Goal: Task Accomplishment & Management: Manage account settings

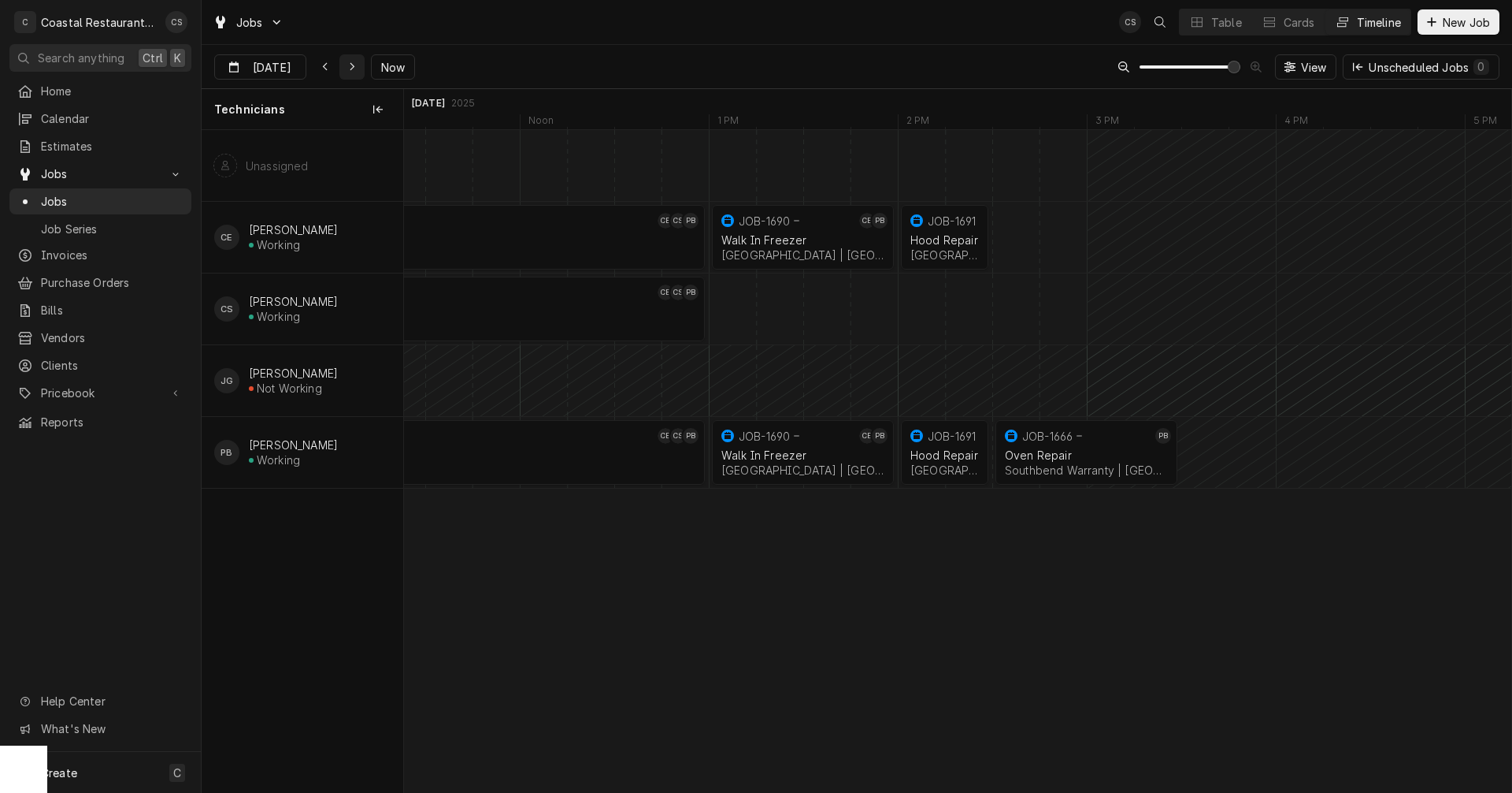
click at [352, 62] on icon "Dynamic Content Wrapper" at bounding box center [352, 66] width 7 height 11
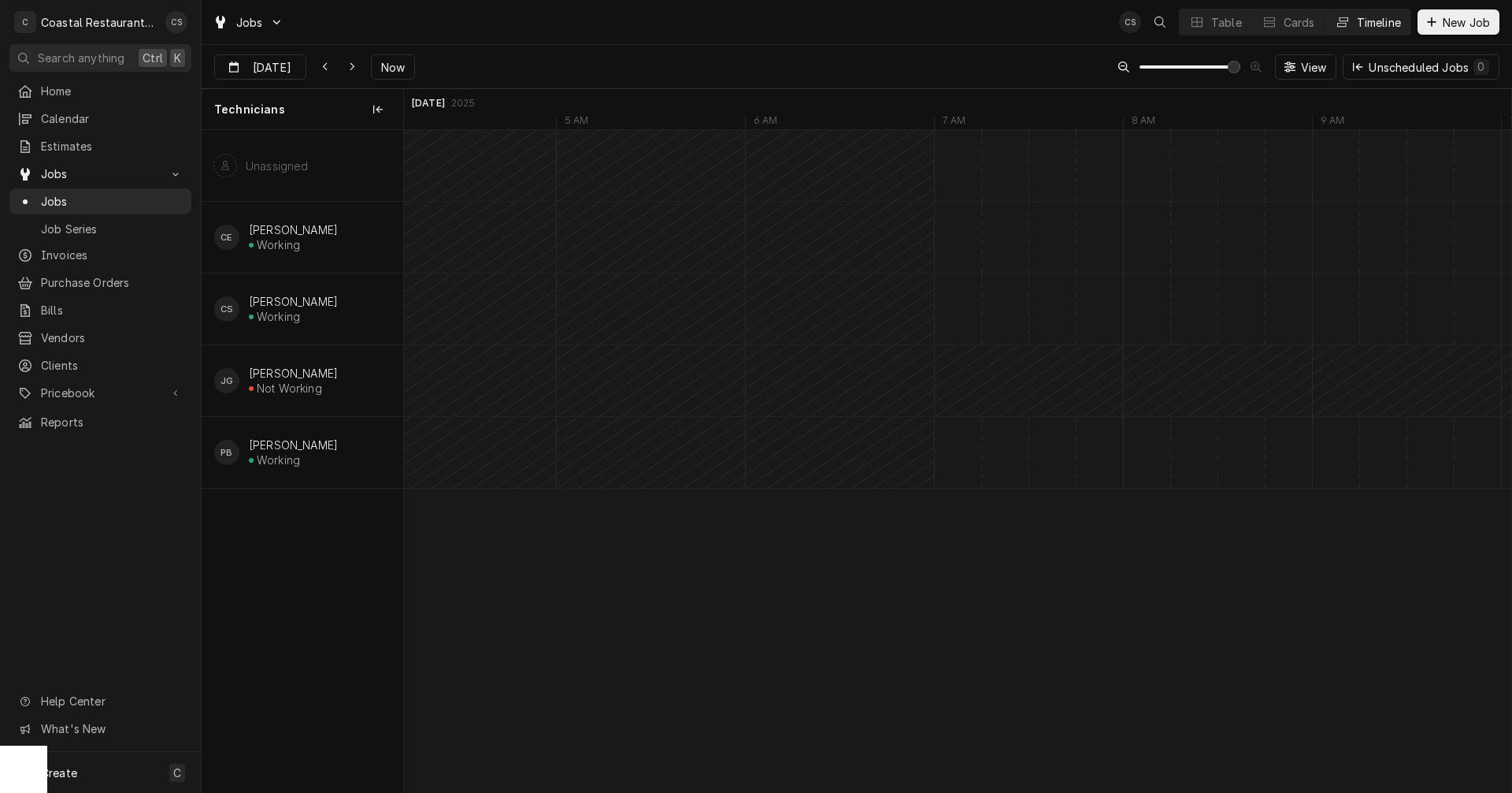
type input "Sep 26"
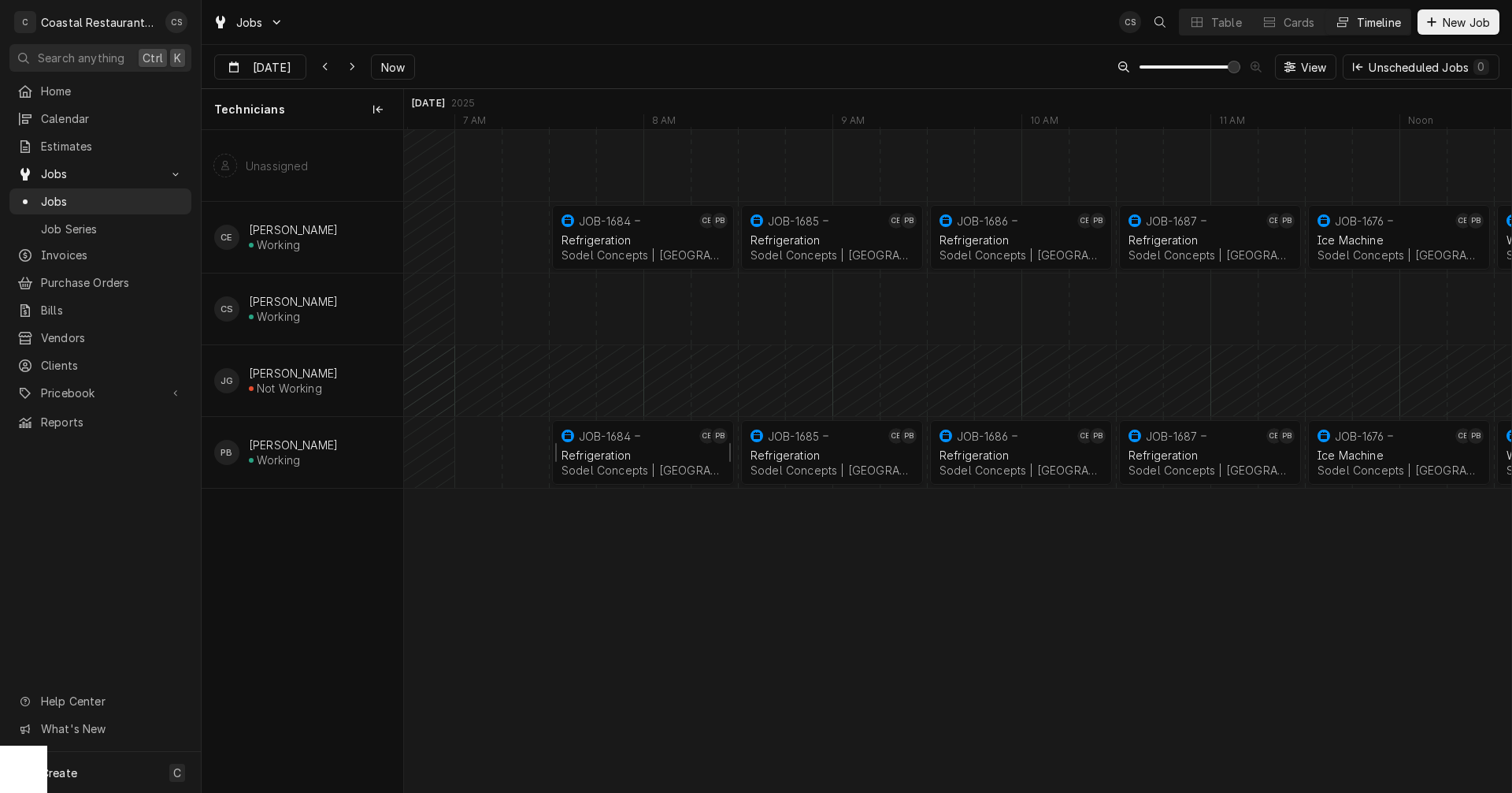
click at [638, 454] on div "Refrigeration" at bounding box center [643, 455] width 163 height 13
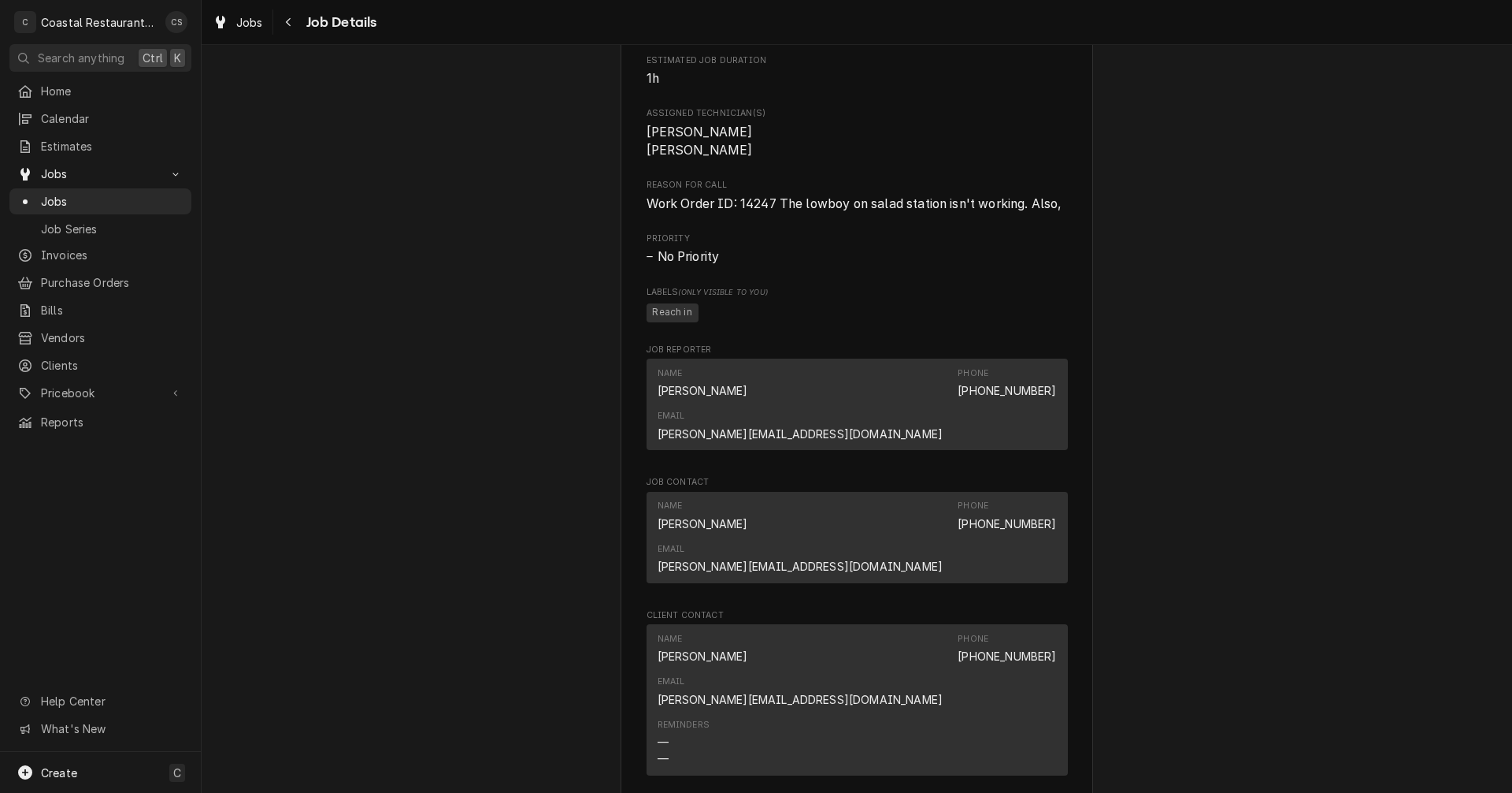
scroll to position [941, 0]
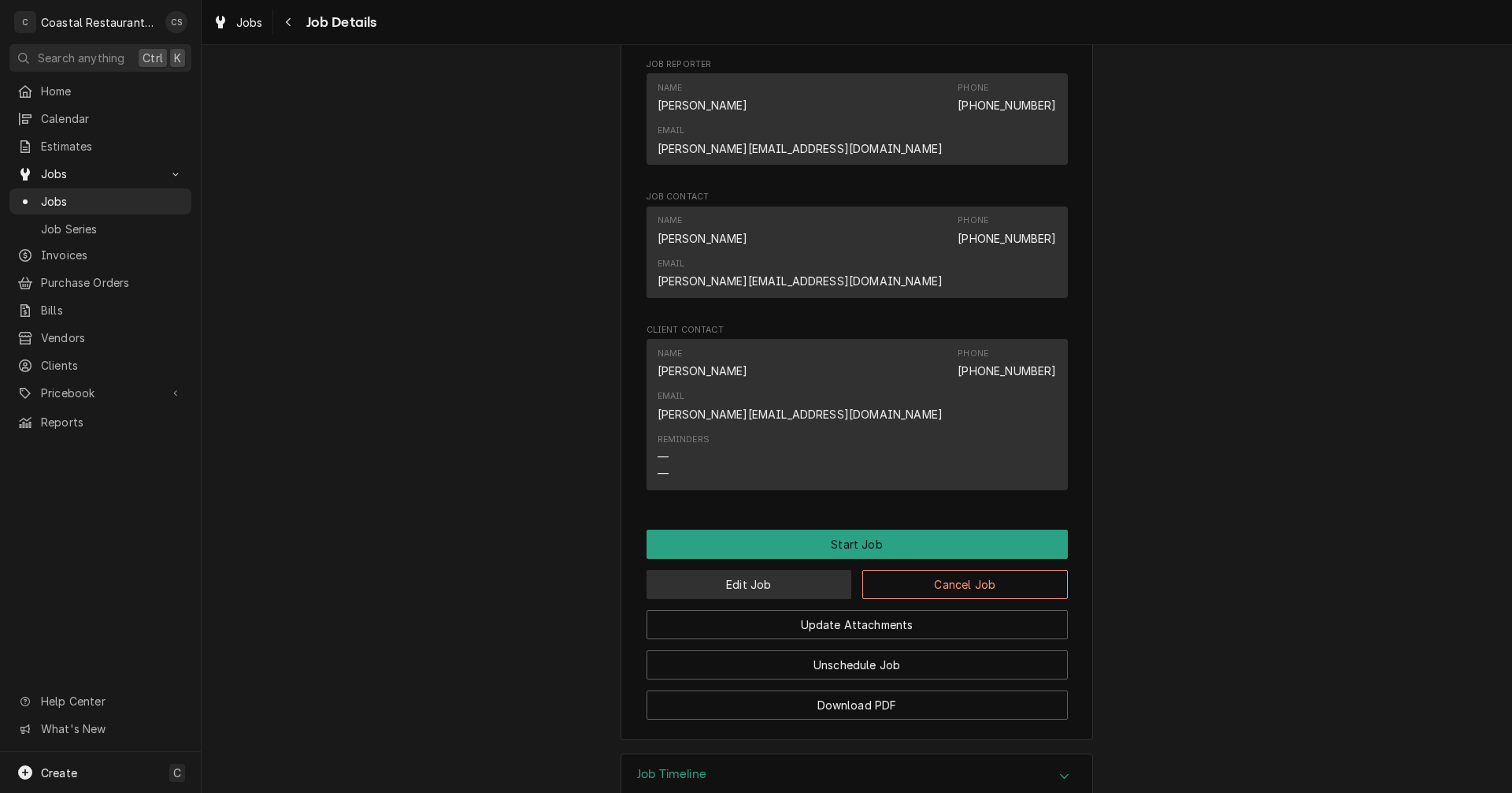
click at [749, 569] on button "Edit Job" at bounding box center [749, 584] width 205 height 29
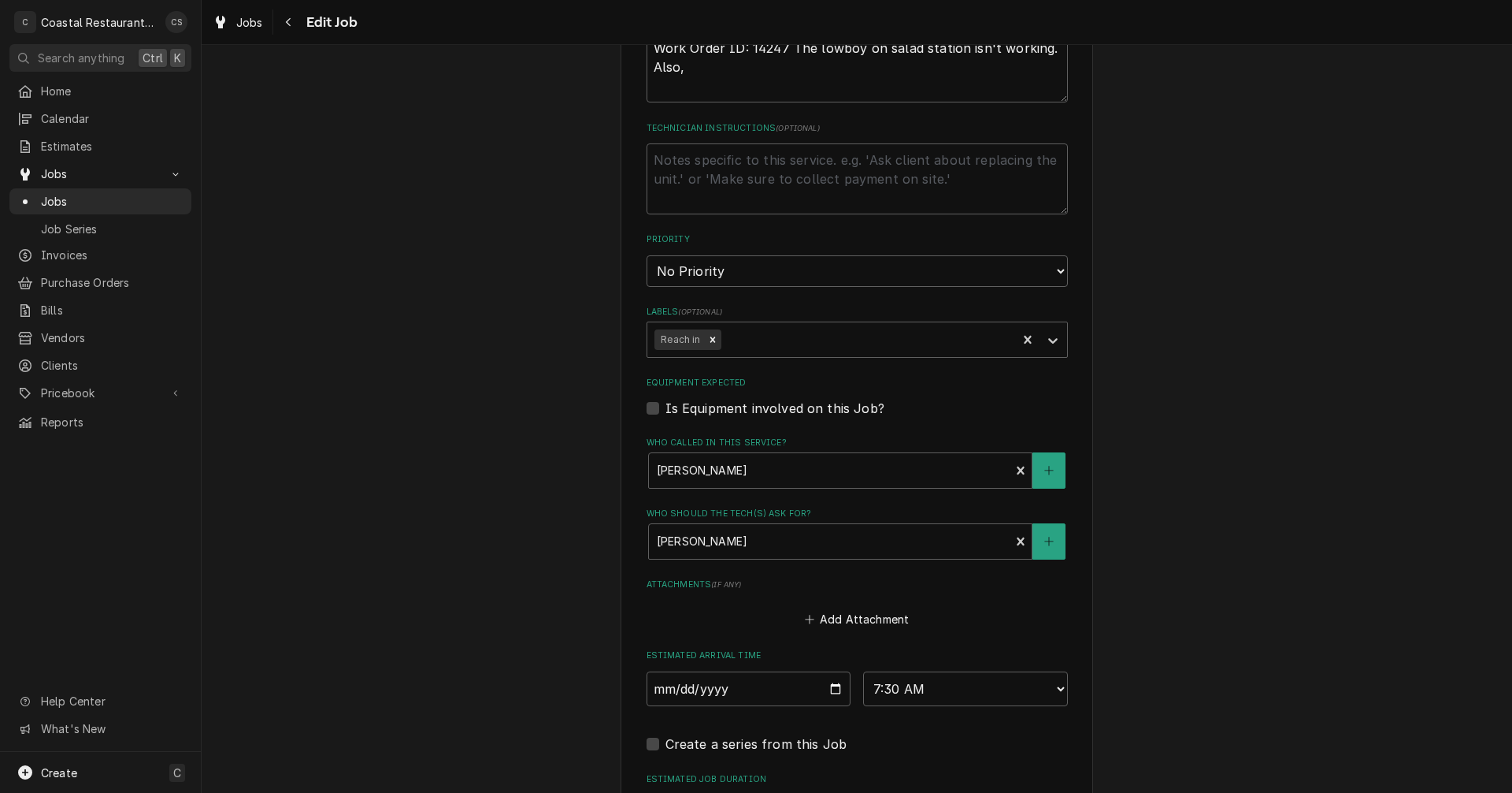
scroll to position [788, 0]
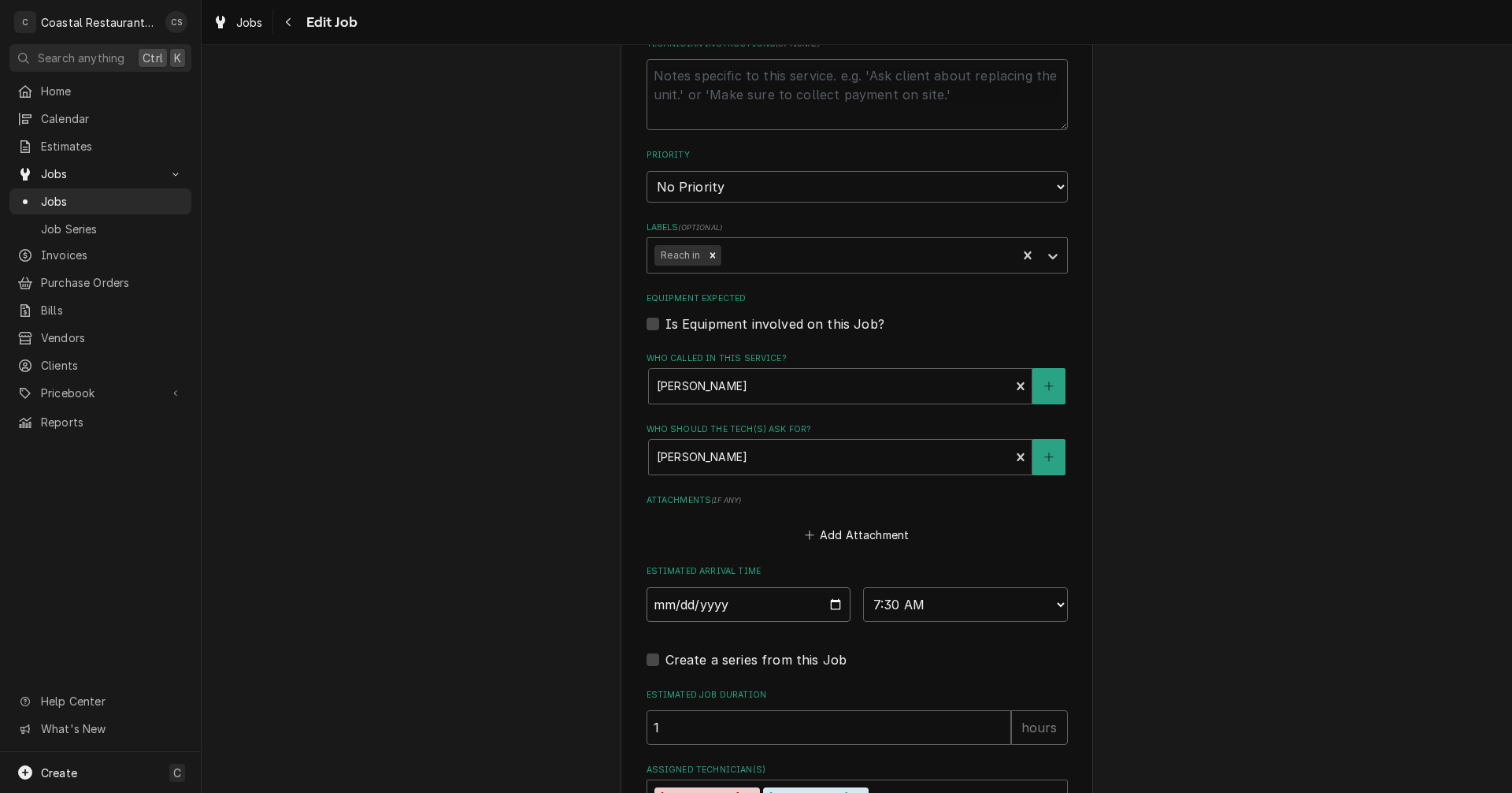
click at [832, 603] on input "[DATE]" at bounding box center [749, 604] width 204 height 35
type textarea "x"
type input "[DATE]"
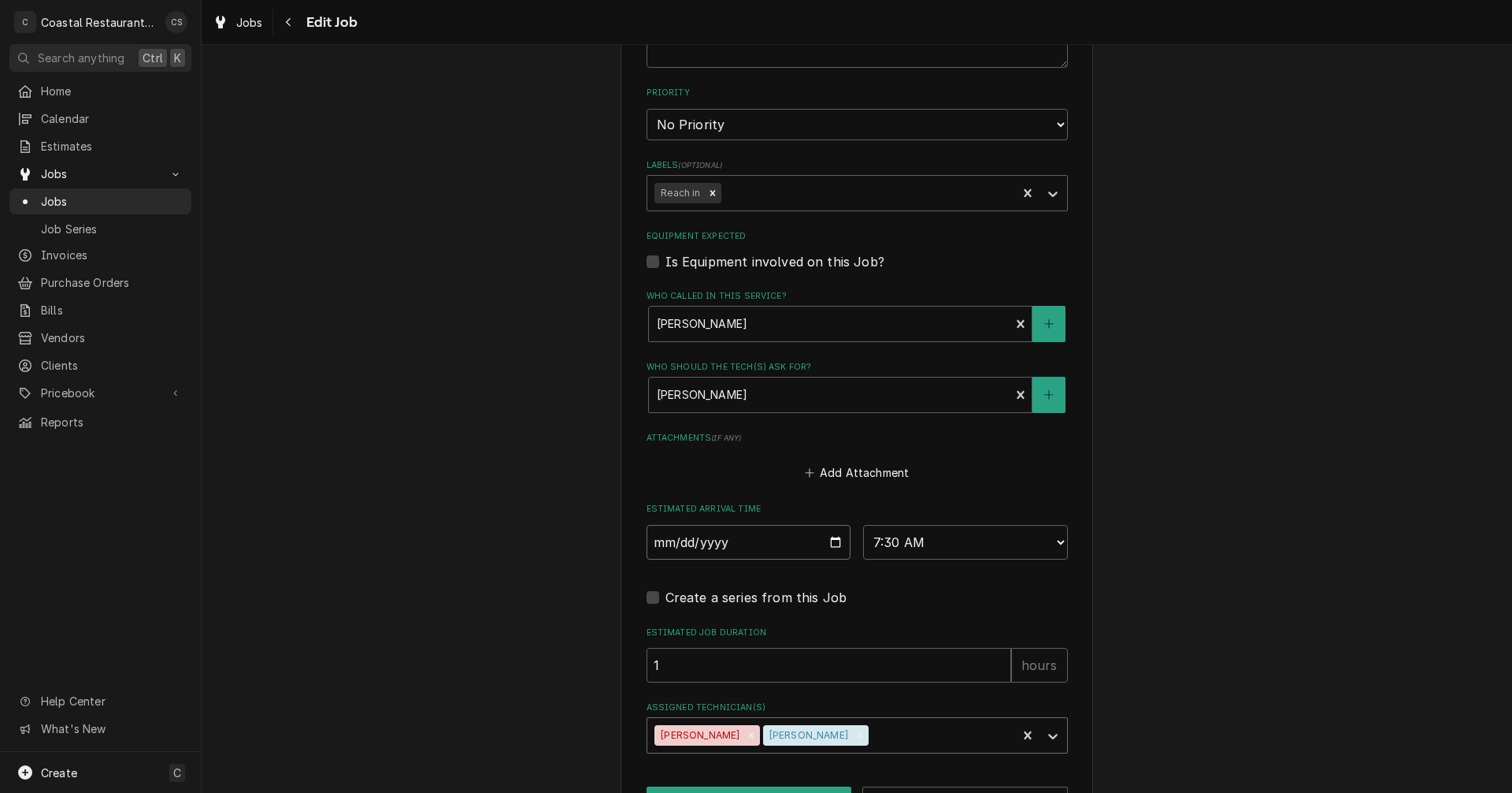
scroll to position [907, 0]
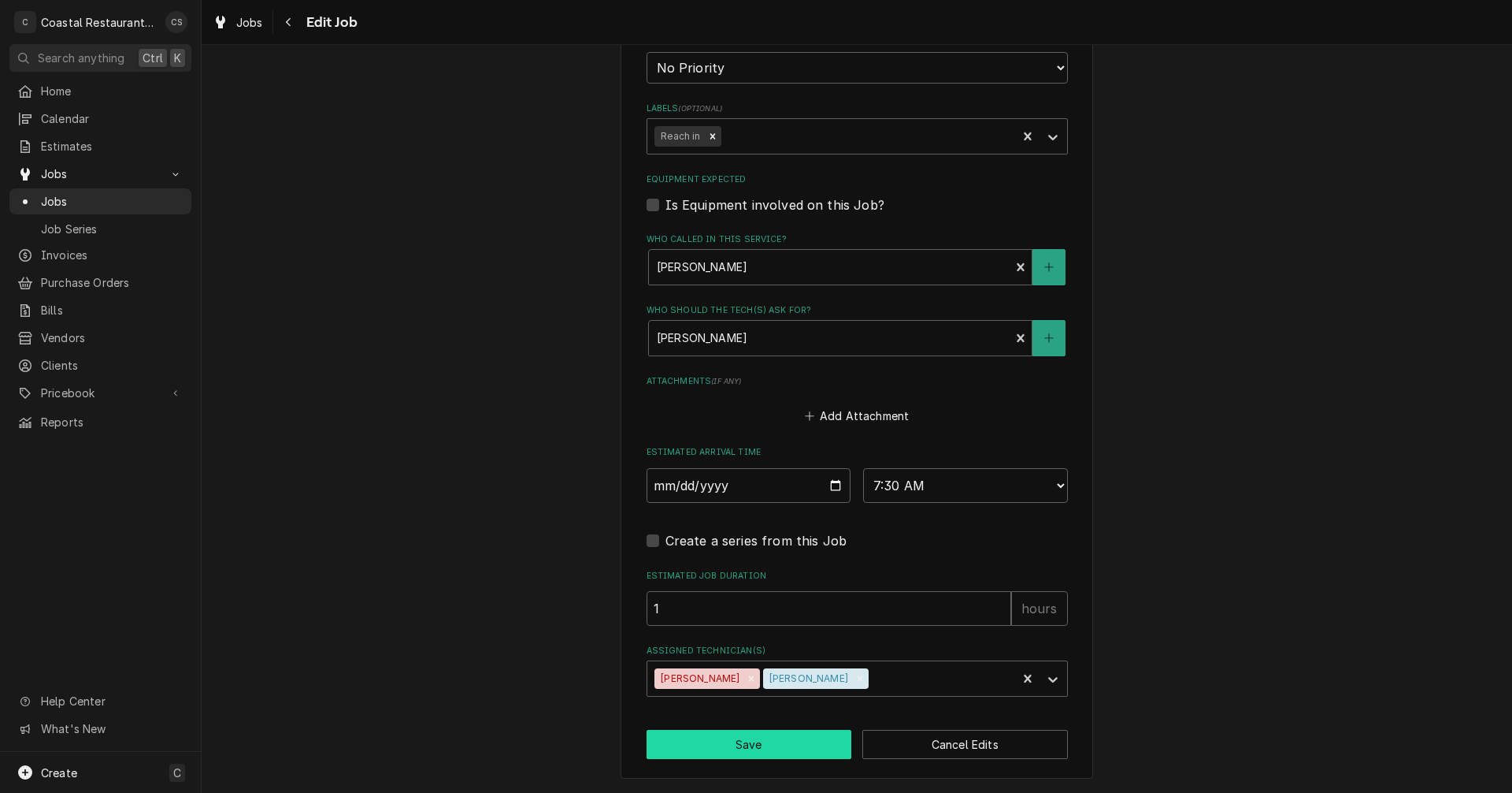
click at [794, 748] on button "Save" at bounding box center [749, 744] width 205 height 29
type textarea "x"
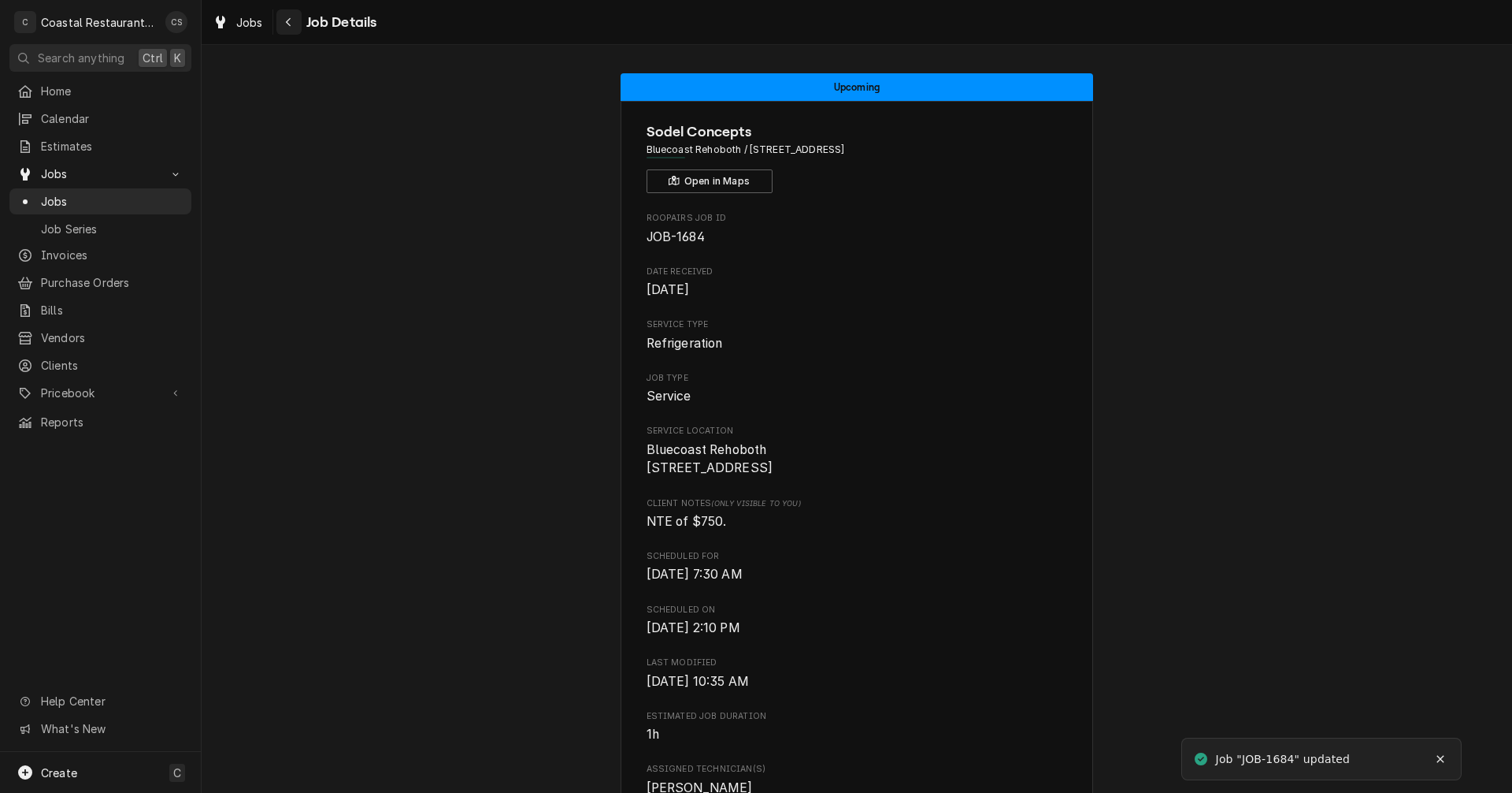
click at [292, 16] on div "Navigate back" at bounding box center [288, 22] width 16 height 16
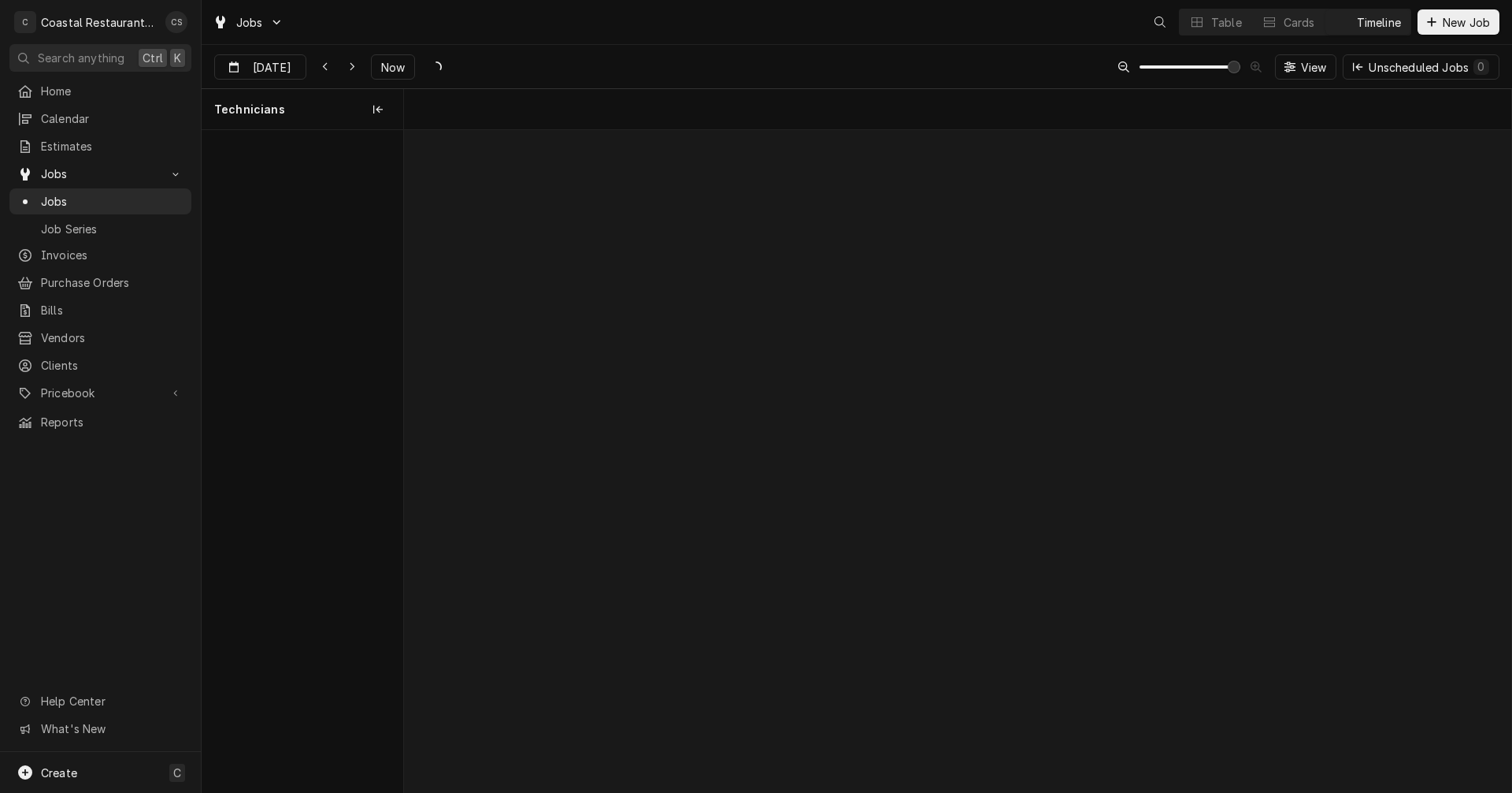
scroll to position [0, 21969]
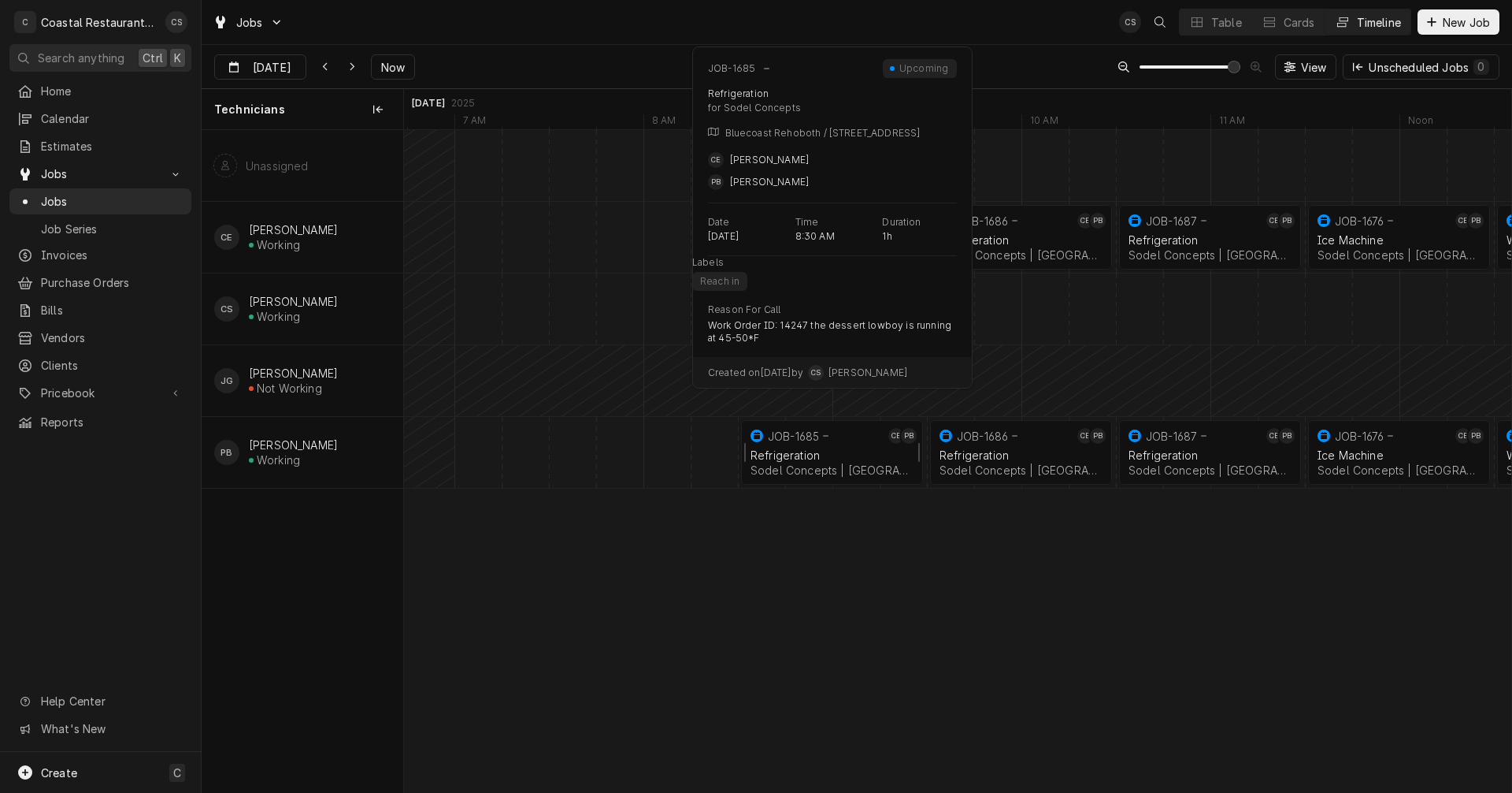
click at [807, 456] on div "Refrigeration" at bounding box center [832, 455] width 163 height 13
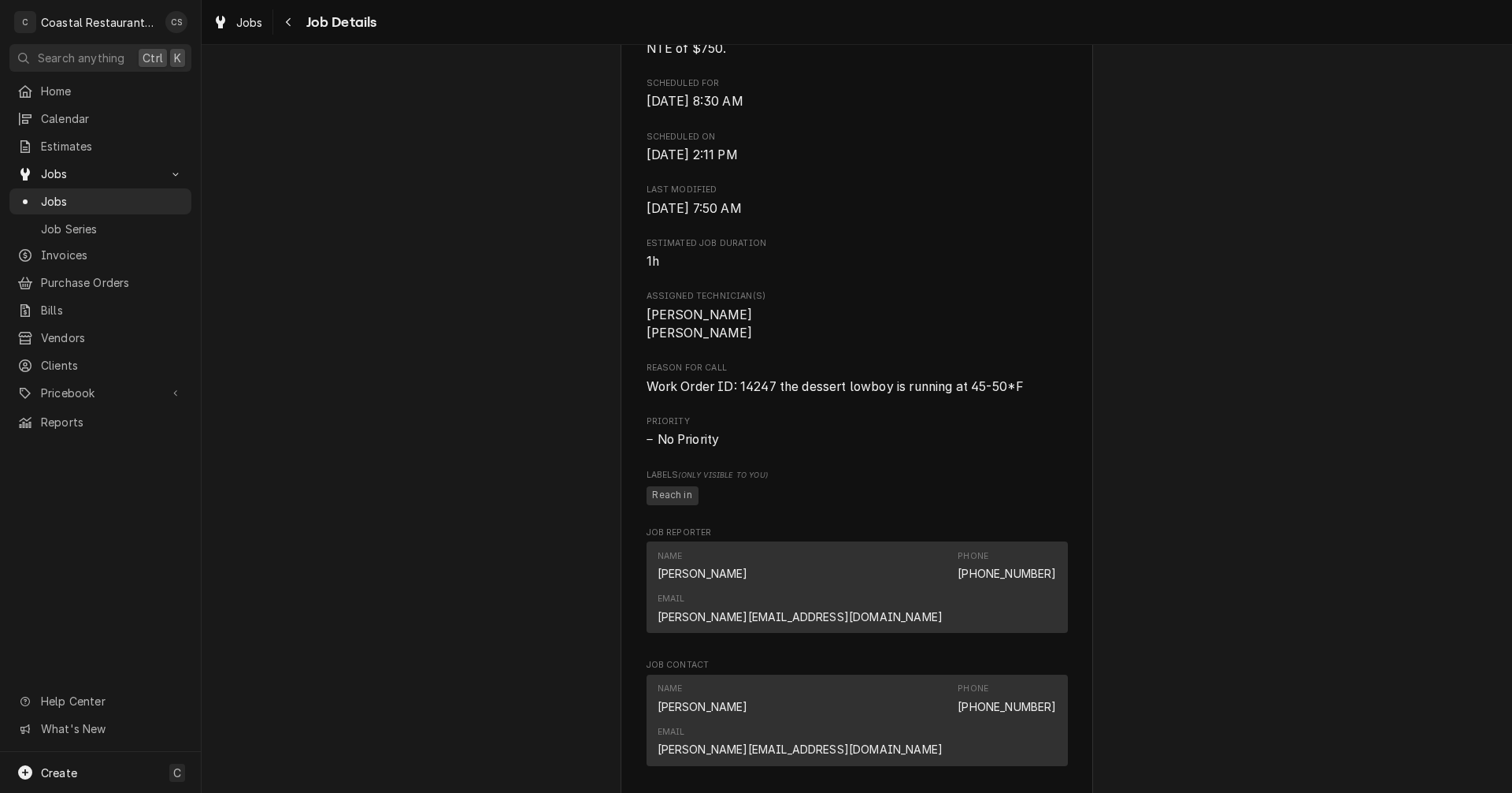
scroll to position [941, 0]
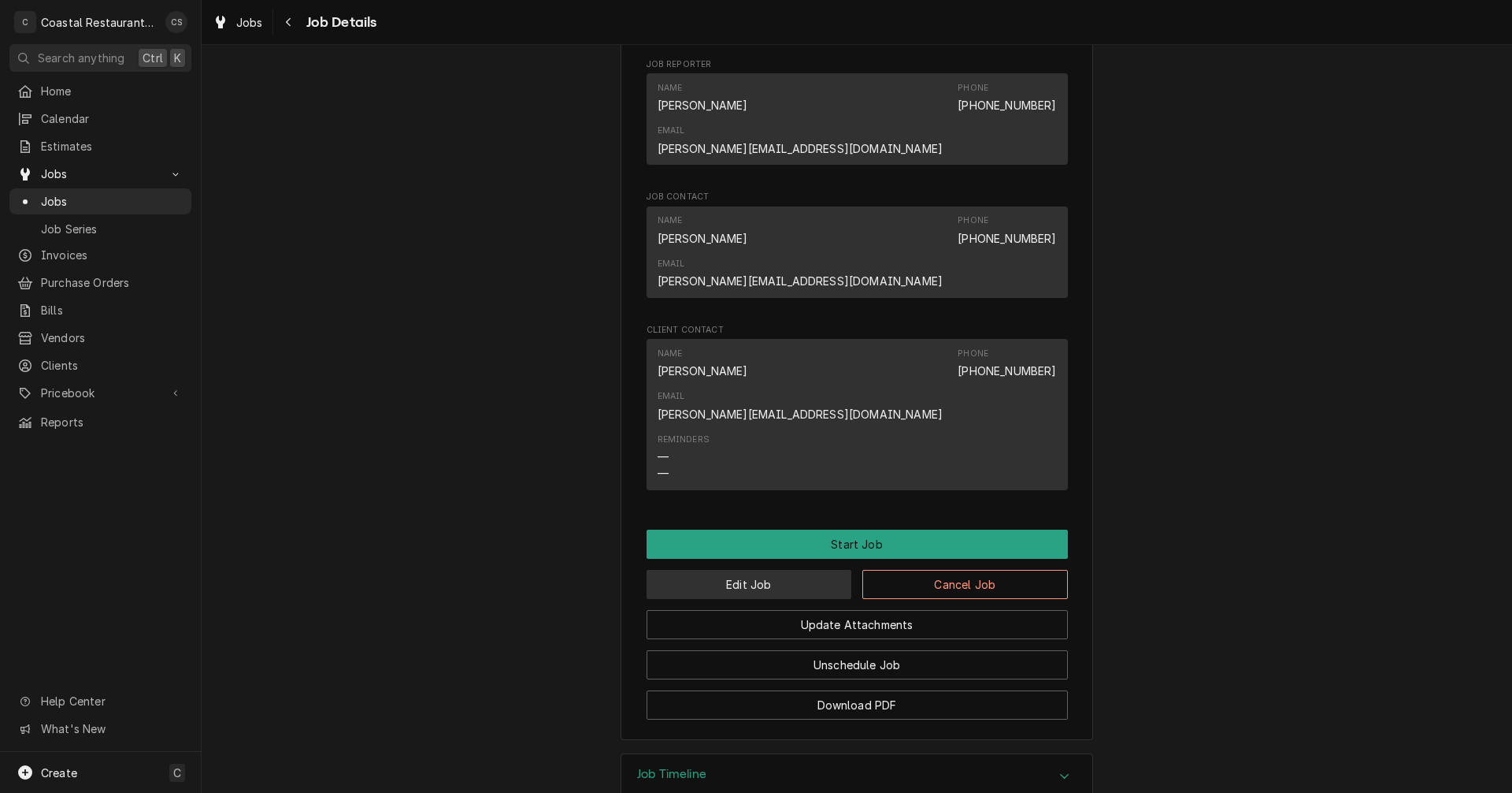
click at [770, 569] on button "Edit Job" at bounding box center [749, 584] width 205 height 29
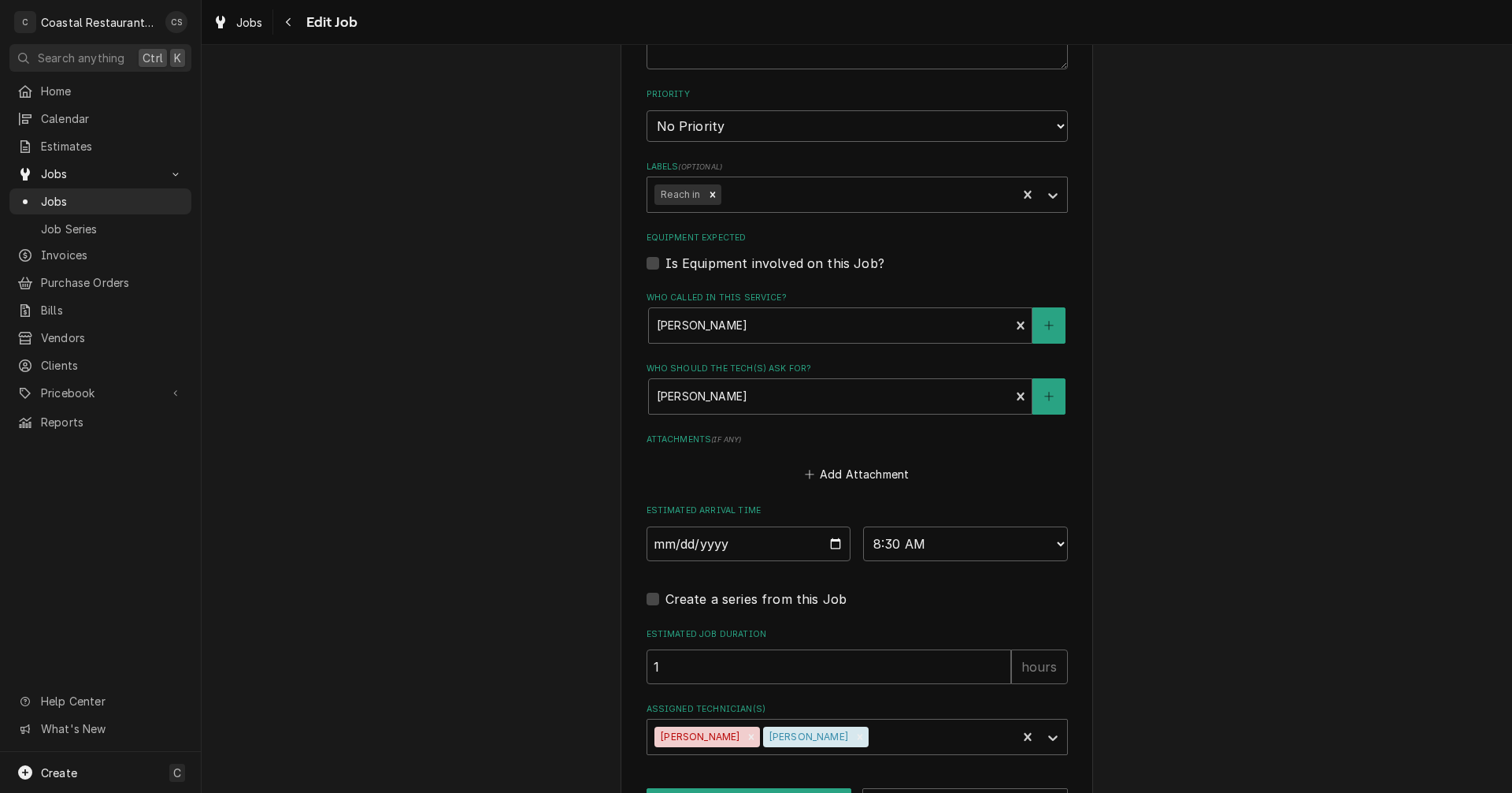
scroll to position [907, 0]
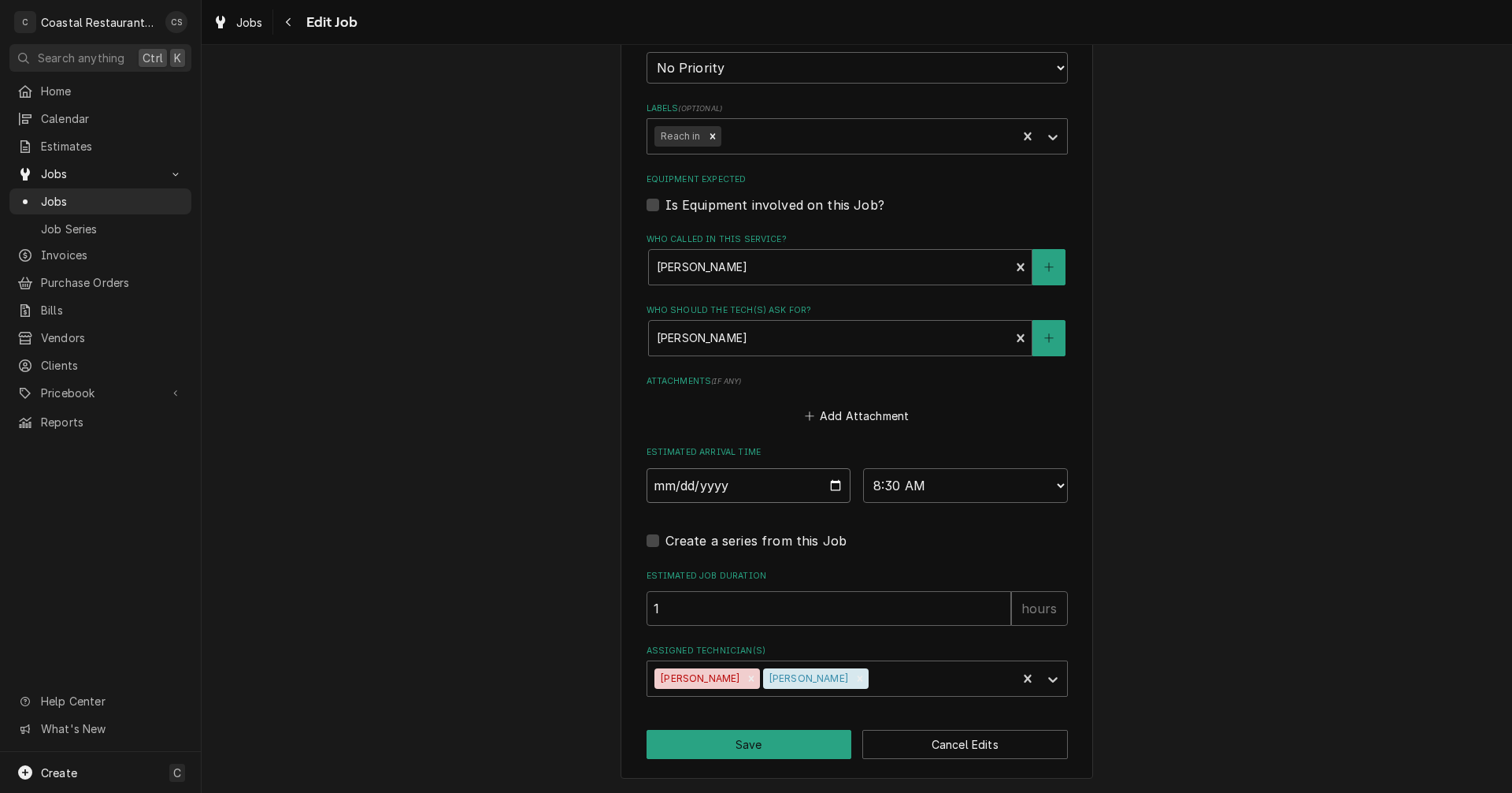
click at [829, 484] on input "[DATE]" at bounding box center [749, 485] width 204 height 35
type textarea "x"
type input "[DATE]"
click at [739, 744] on button "Save" at bounding box center [749, 744] width 205 height 29
type textarea "x"
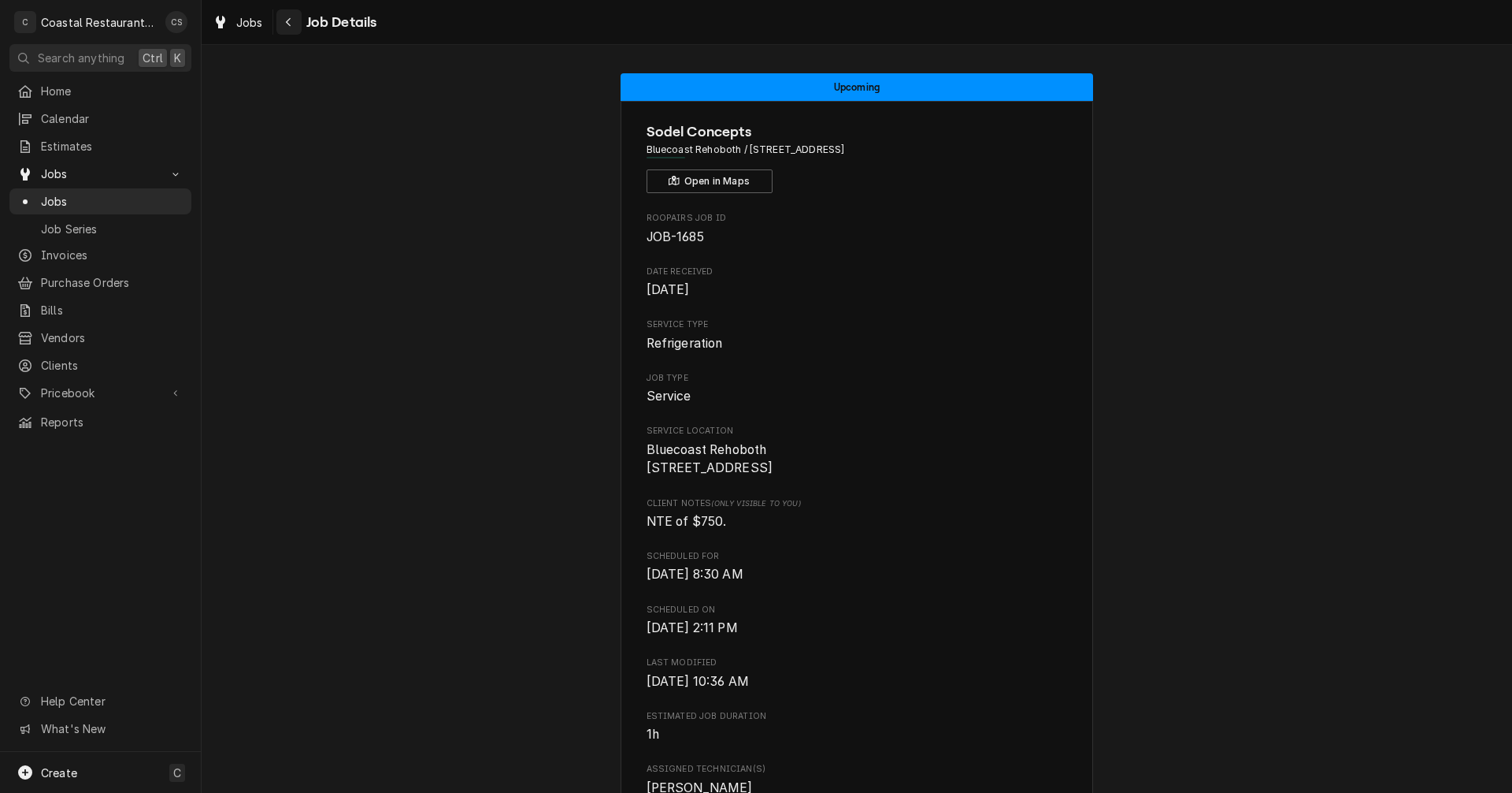
click at [290, 25] on icon "Navigate back" at bounding box center [288, 22] width 5 height 8
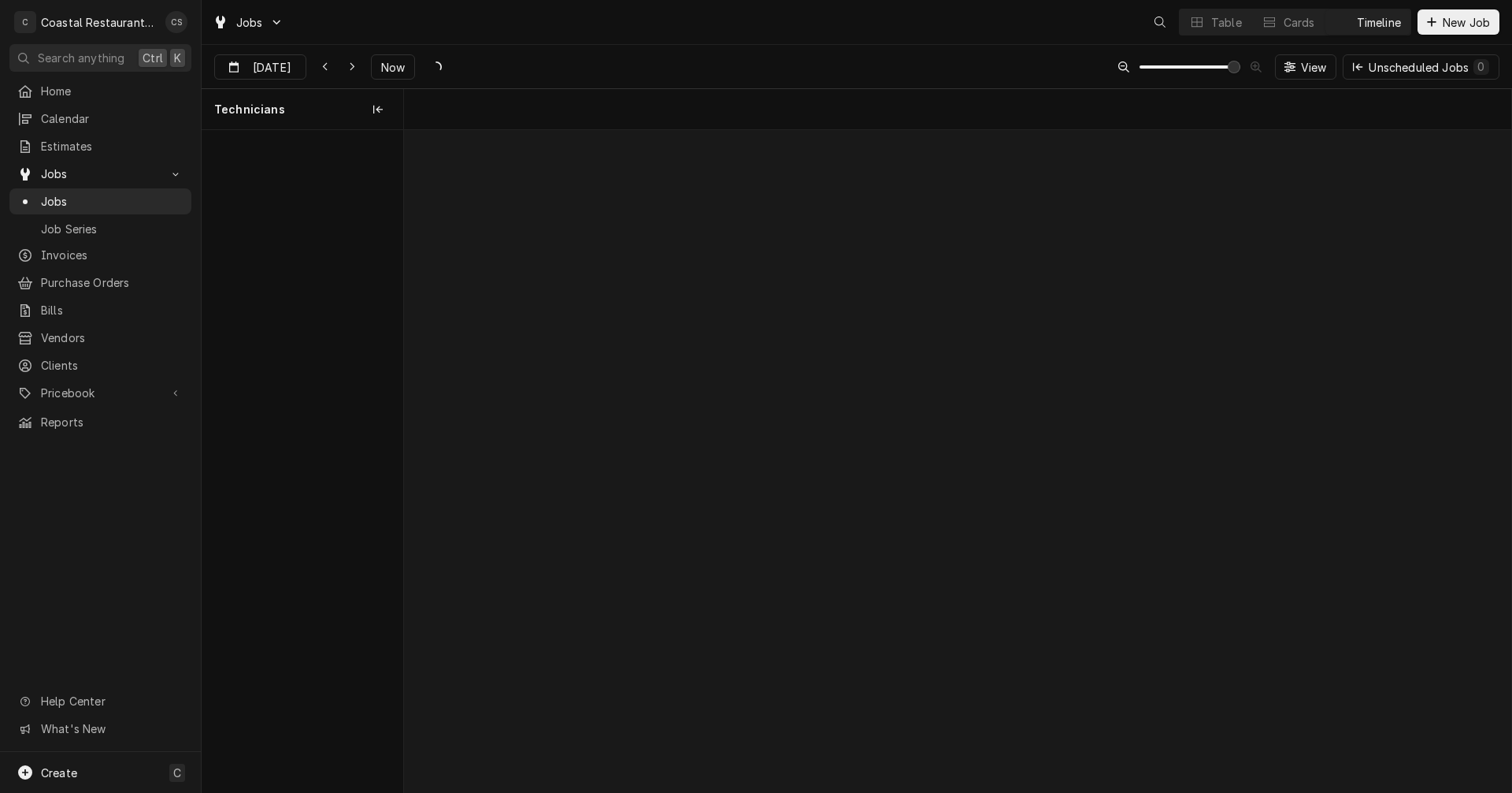
scroll to position [0, 21969]
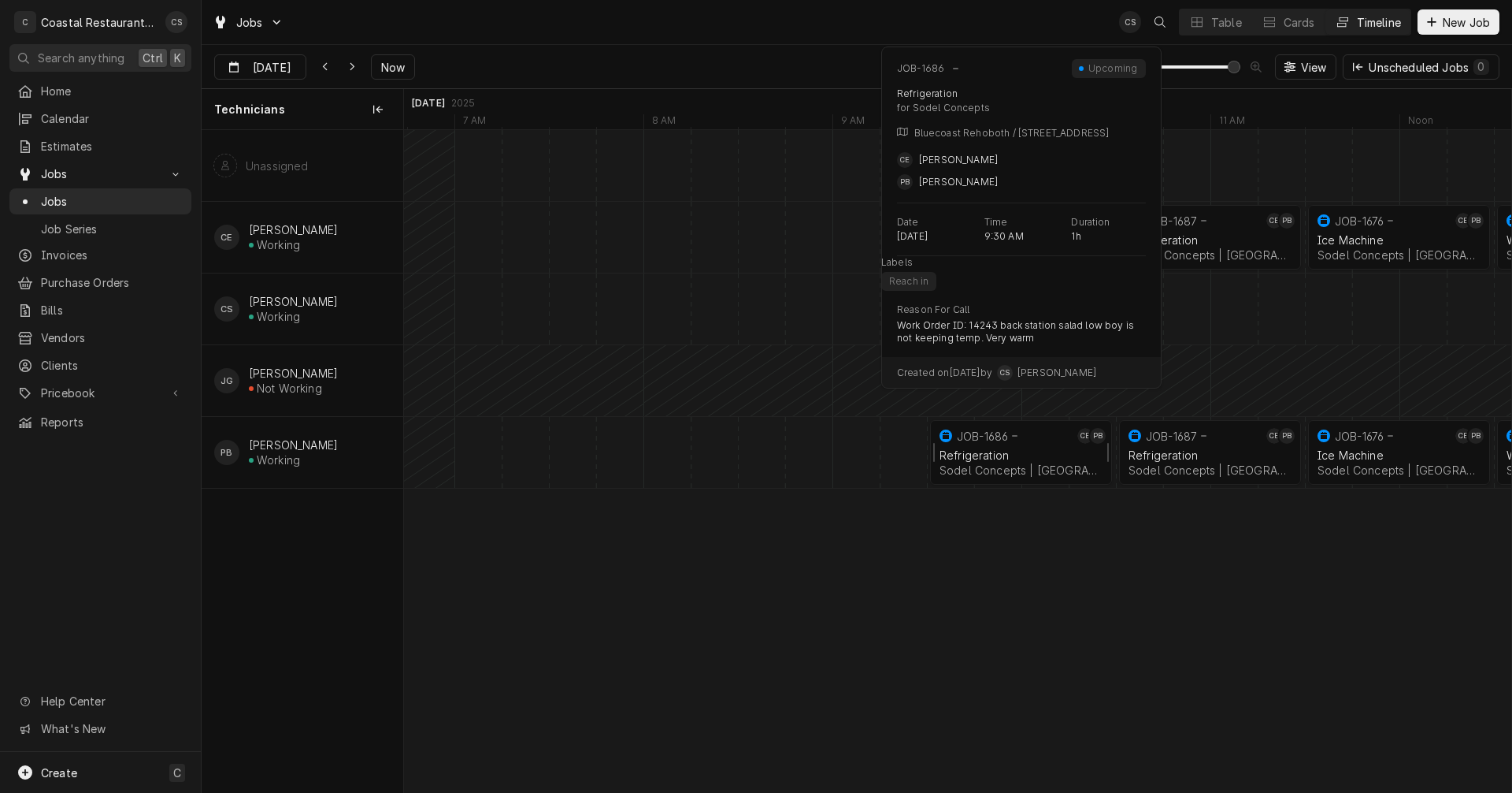
click at [992, 447] on div "Refrigeration Sodel Concepts | Rehoboth Beach, 19971" at bounding box center [1021, 463] width 169 height 35
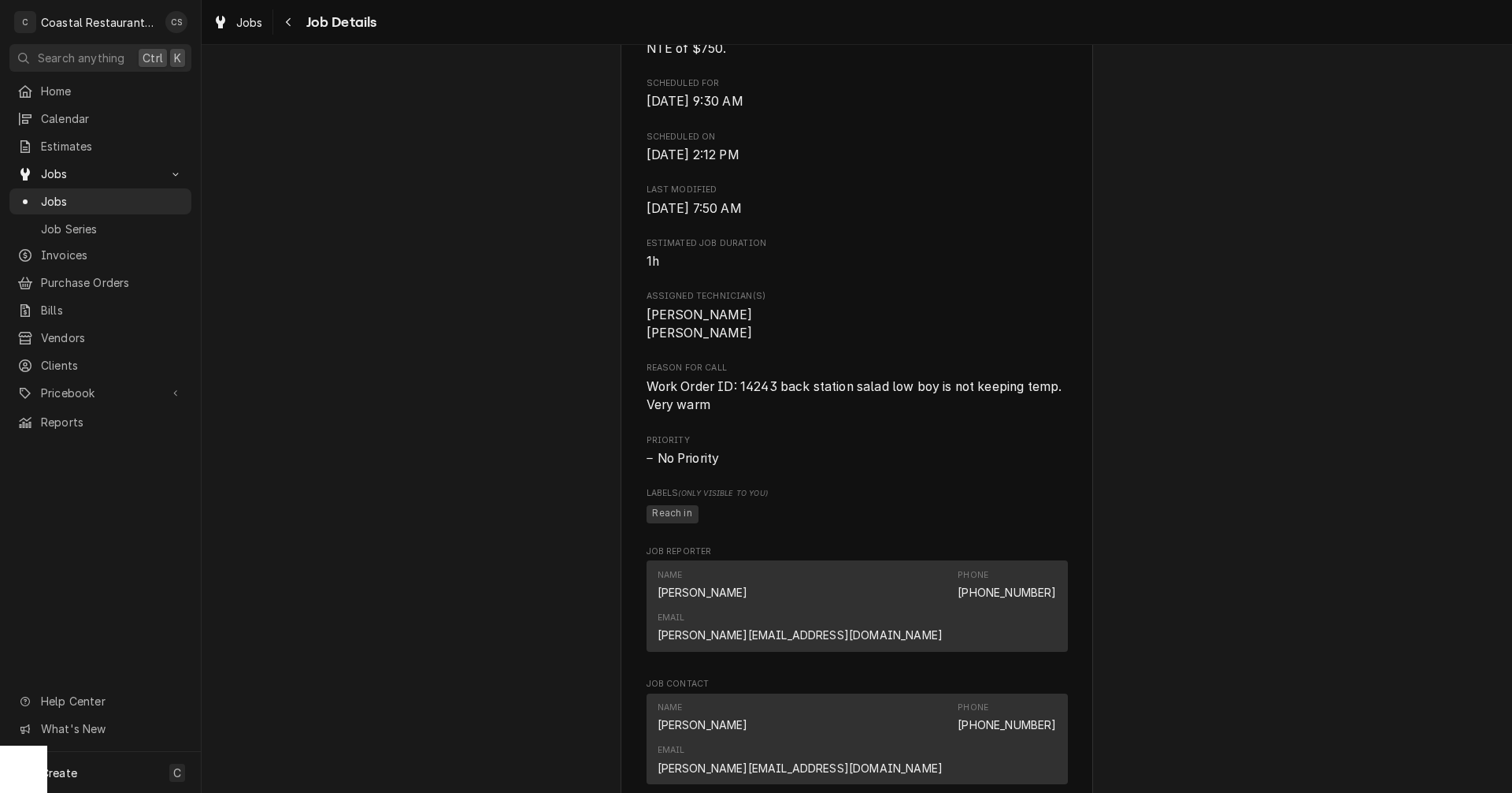
scroll to position [959, 0]
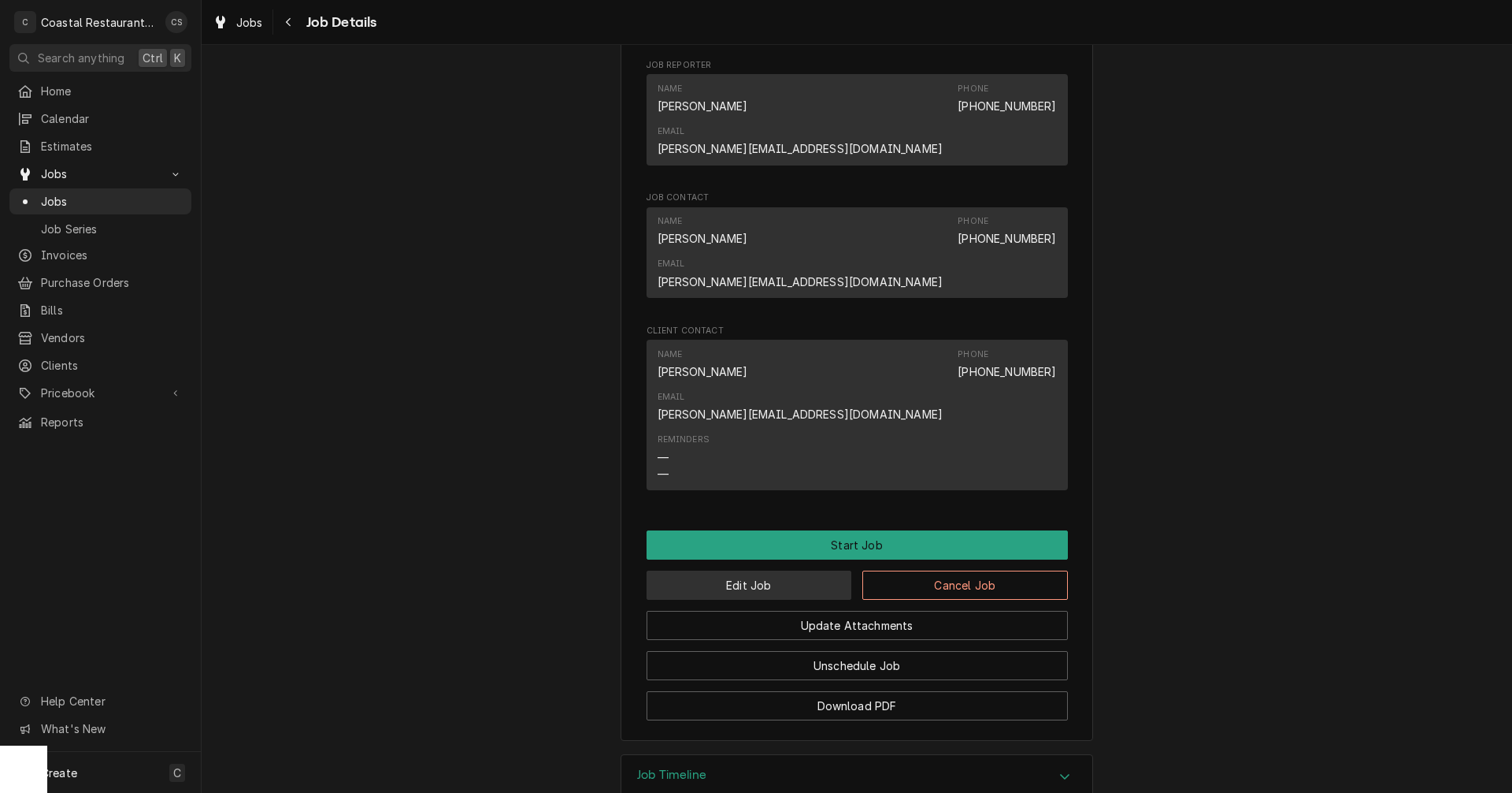
click at [771, 570] on button "Edit Job" at bounding box center [749, 584] width 205 height 29
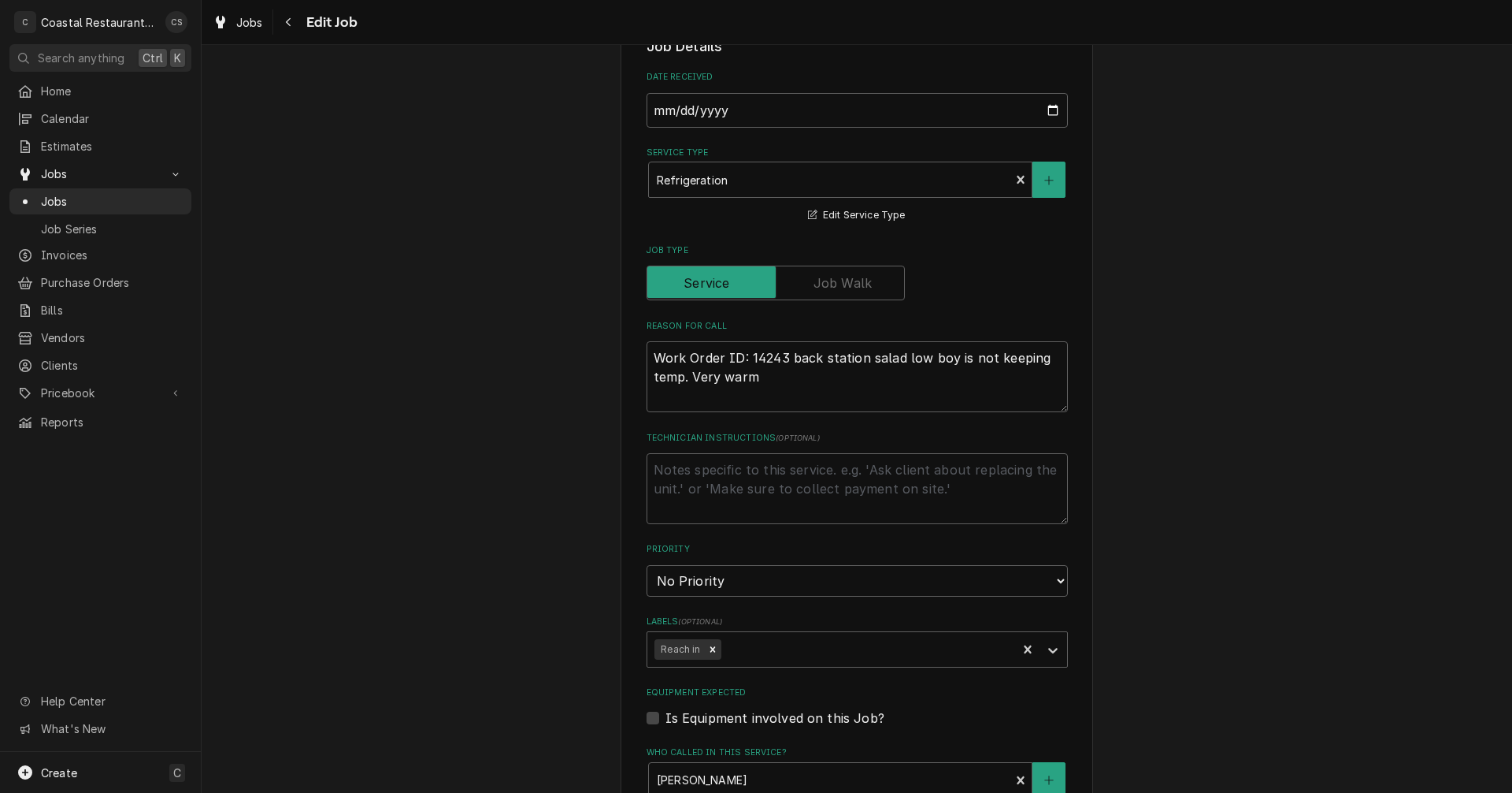
scroll to position [788, 0]
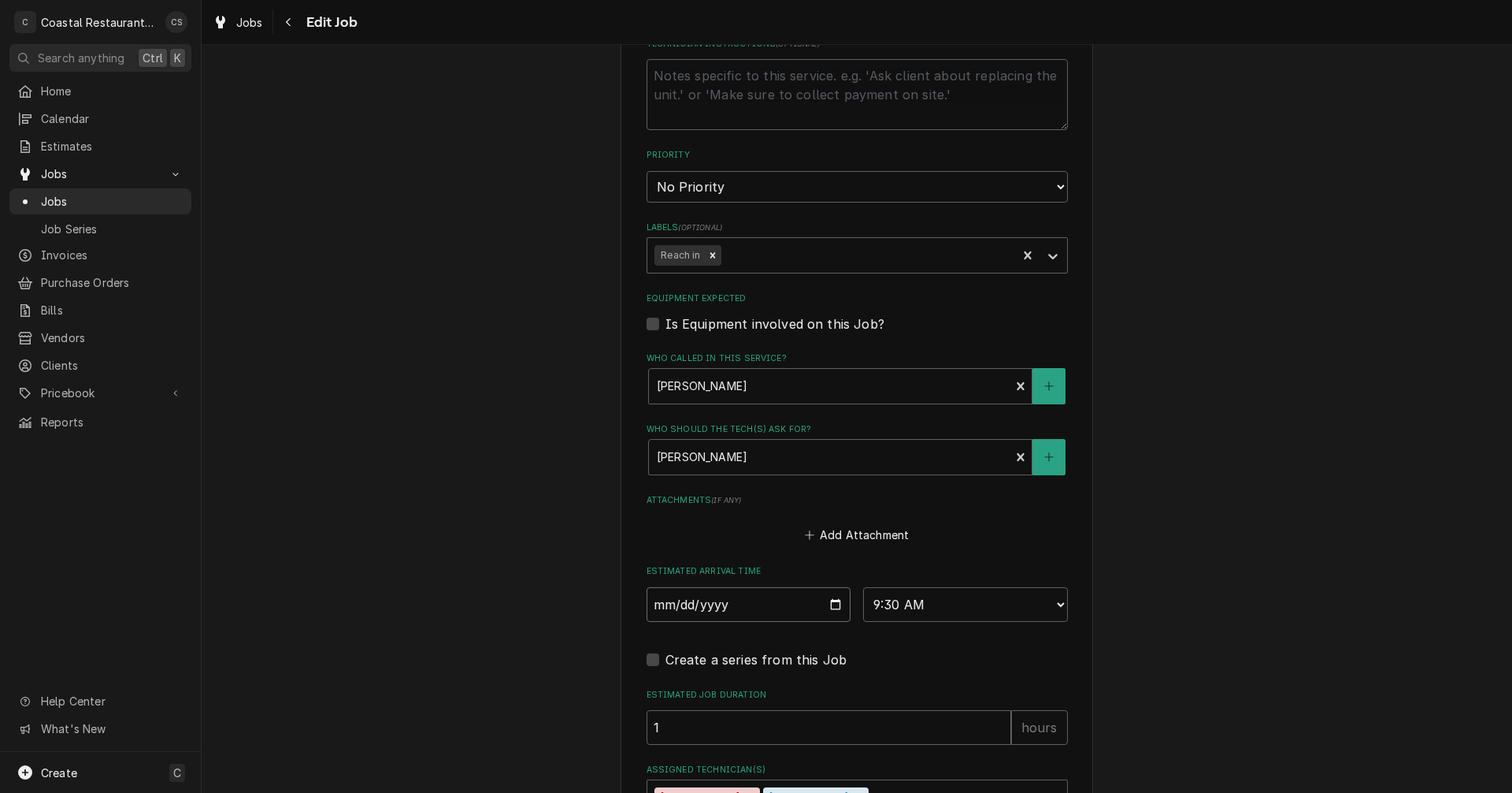
click at [832, 606] on input "[DATE]" at bounding box center [749, 604] width 204 height 35
type textarea "x"
type input "[DATE]"
type textarea "x"
